Goal: Information Seeking & Learning: Understand process/instructions

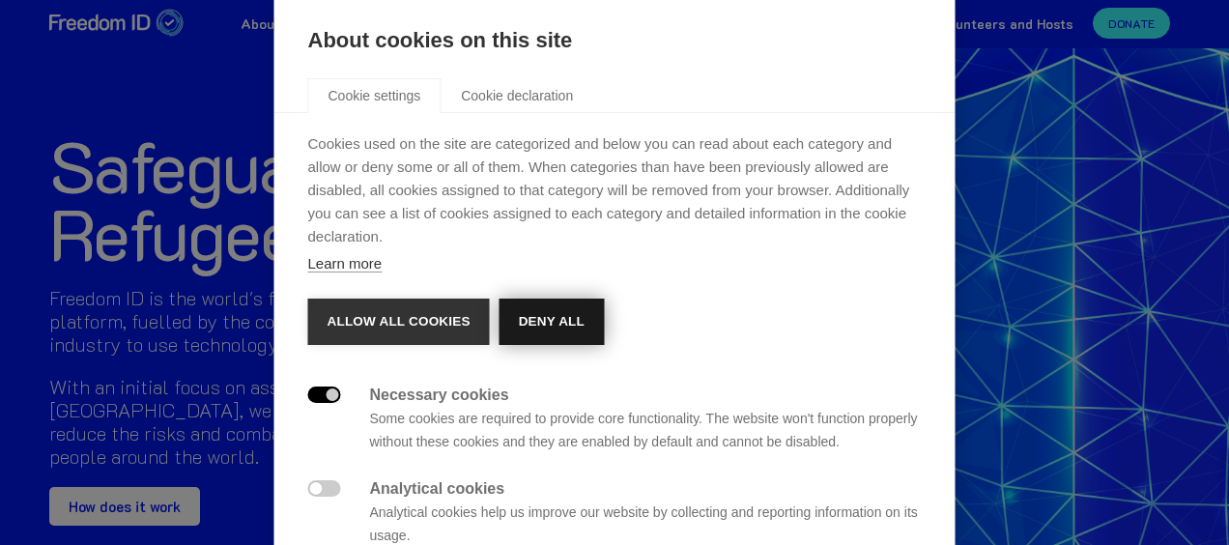
click at [551, 311] on button "Deny all" at bounding box center [551, 322] width 104 height 46
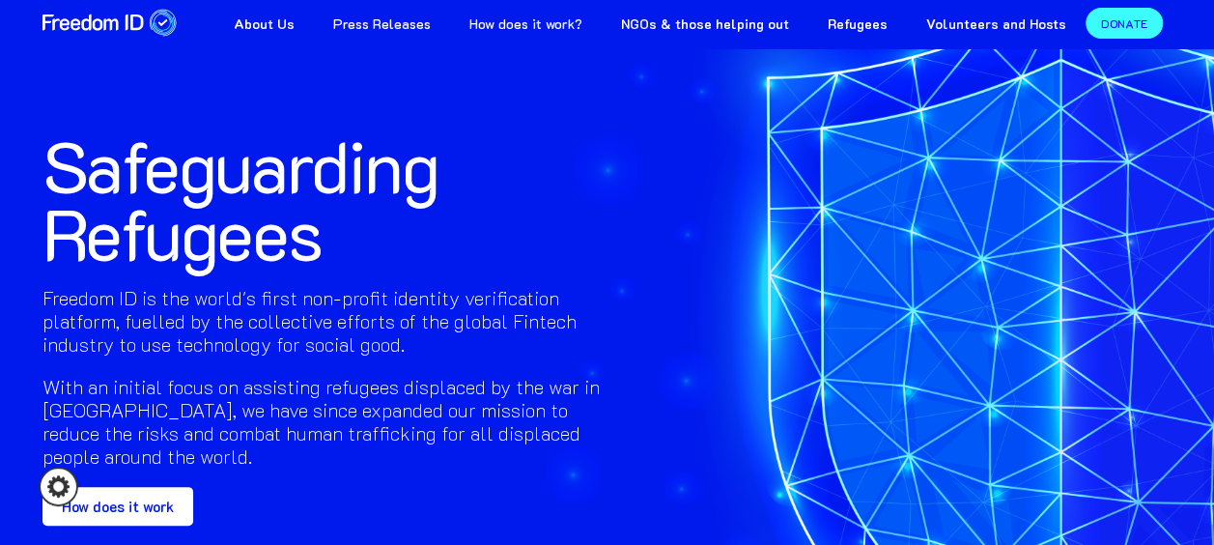
click at [295, 17] on strong "About Us" at bounding box center [264, 23] width 61 height 18
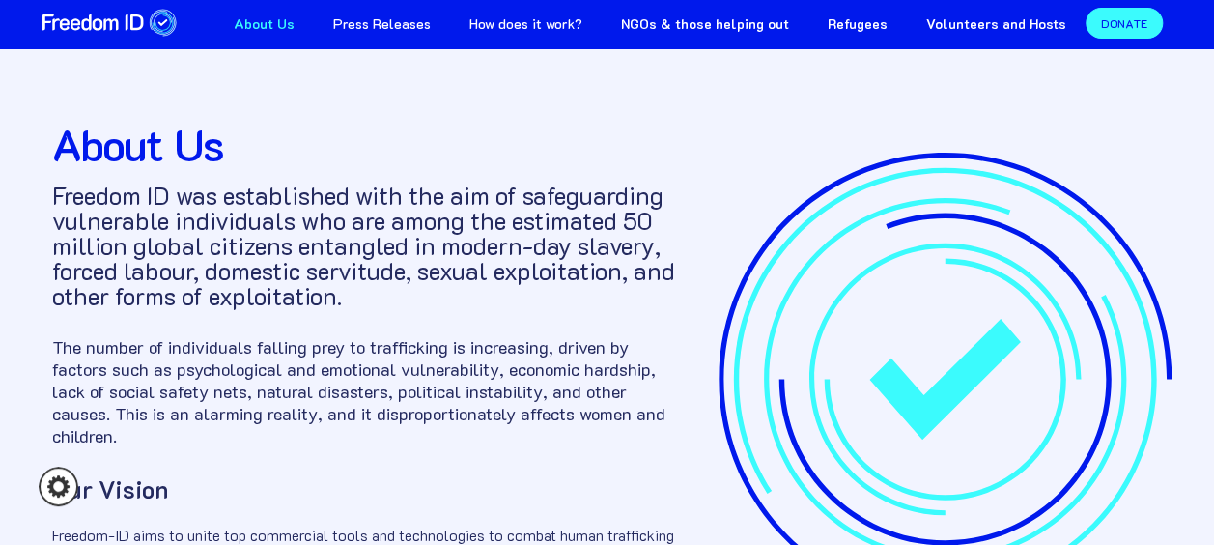
click at [512, 9] on link "How does it work?" at bounding box center [526, 21] width 152 height 43
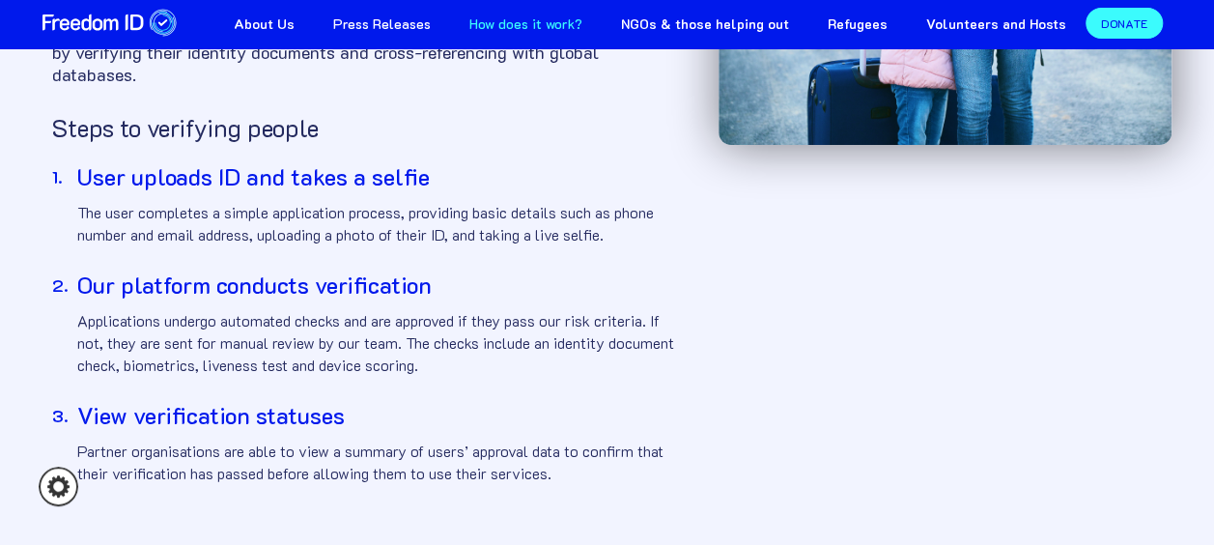
scroll to position [345, 0]
